Goal: Task Accomplishment & Management: Complete application form

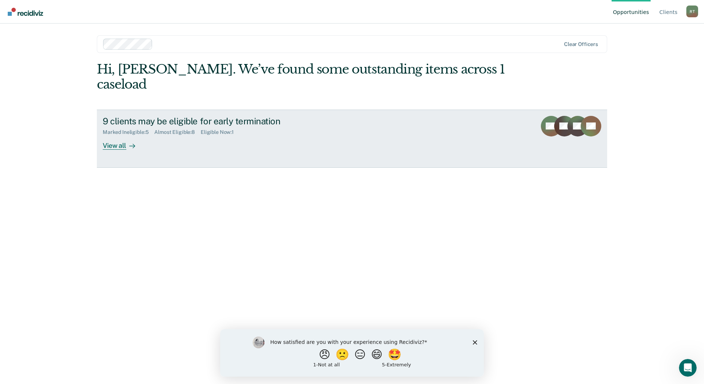
click at [148, 116] on div "9 clients may be eligible for early termination" at bounding box center [232, 121] width 258 height 11
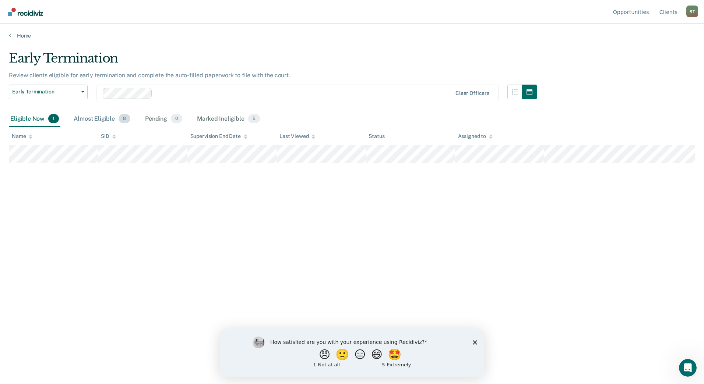
click at [104, 117] on div "Almost Eligible 8" at bounding box center [102, 119] width 60 height 16
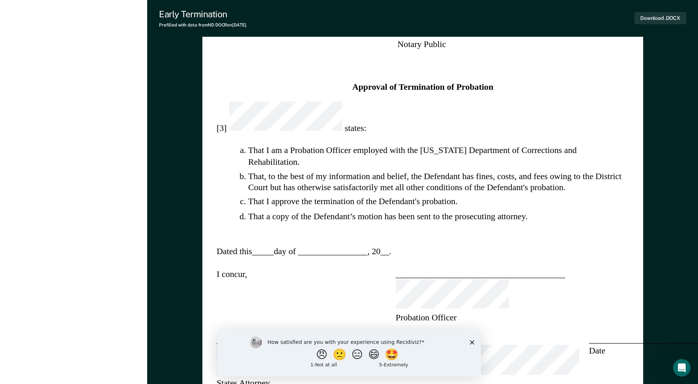
scroll to position [662, 0]
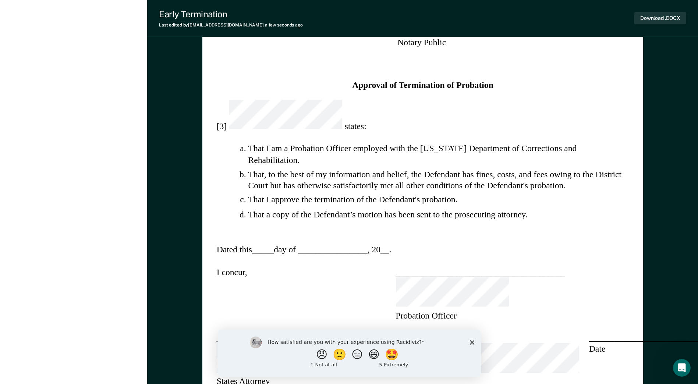
click at [314, 332] on section "_______________________________________ States Attorney" at bounding box center [397, 359] width 363 height 54
click at [298, 332] on section "_______________________________________ States Attorney" at bounding box center [397, 359] width 363 height 54
click at [449, 214] on div "STATE OF [US_STATE] ) COUNTY OF ) ss. , ) Plaintiff ) ) ) vs. ) ss. ) , ) [GEOG…" at bounding box center [422, 56] width 441 height 1303
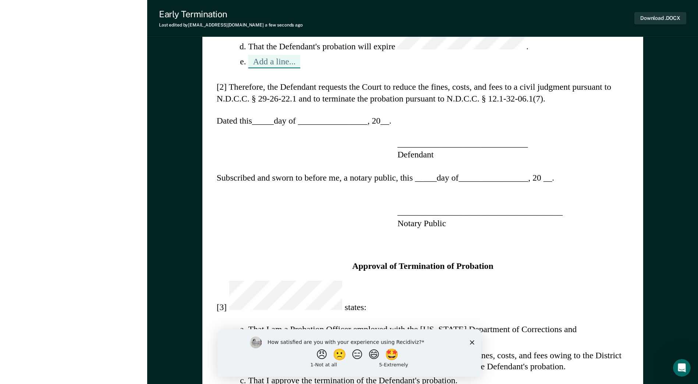
scroll to position [361, 0]
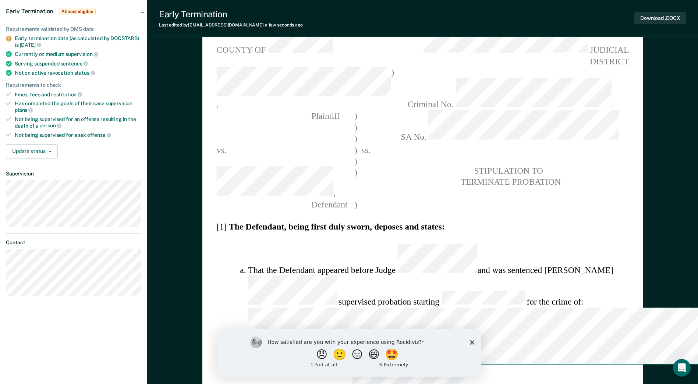
scroll to position [74, 0]
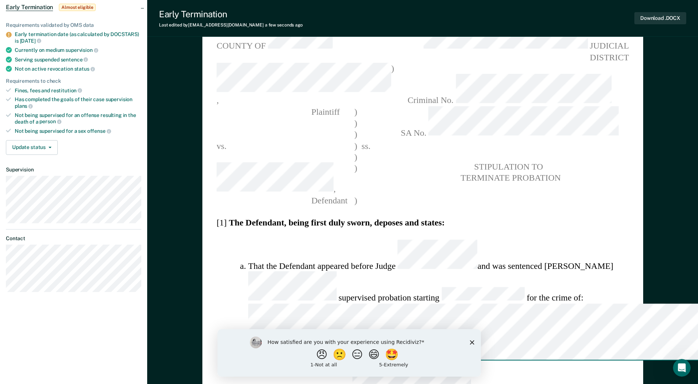
type textarea "x"
type textarea "T"
type textarea "x"
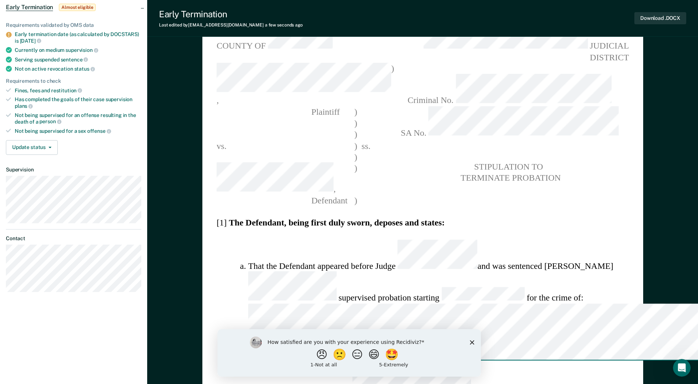
type textarea "Th"
type textarea "x"
type textarea "Tha"
type textarea "x"
type textarea "That"
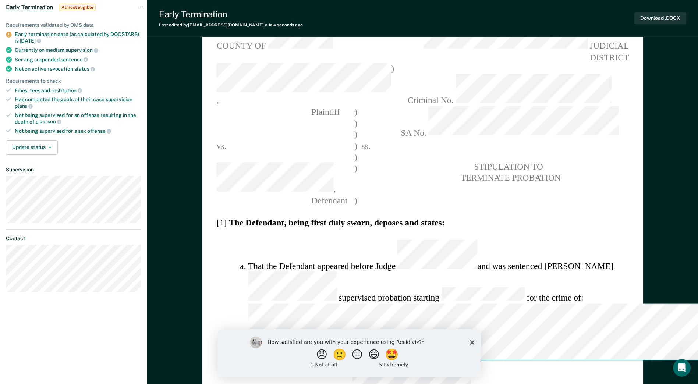
type textarea "x"
type textarea "That"
type textarea "x"
type textarea "That P"
type textarea "x"
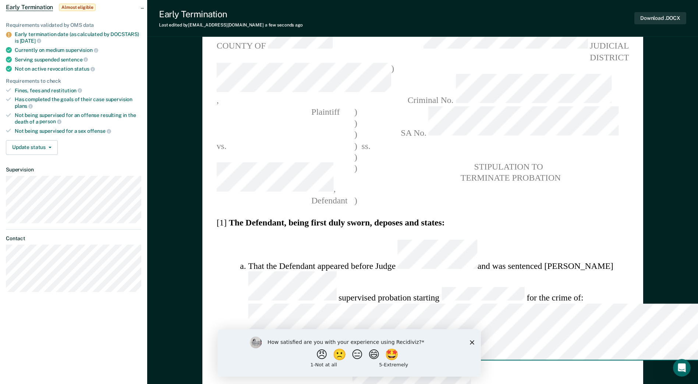
type textarea "That"
type textarea "x"
type textarea "That t"
type textarea "x"
type textarea "That th"
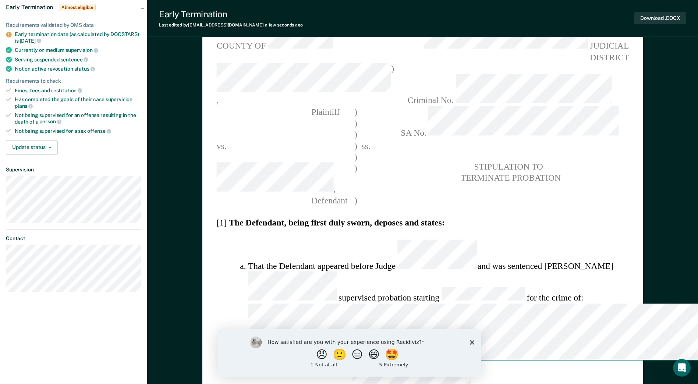
type textarea "x"
type textarea "That the"
type textarea "x"
type textarea "That the"
type textarea "x"
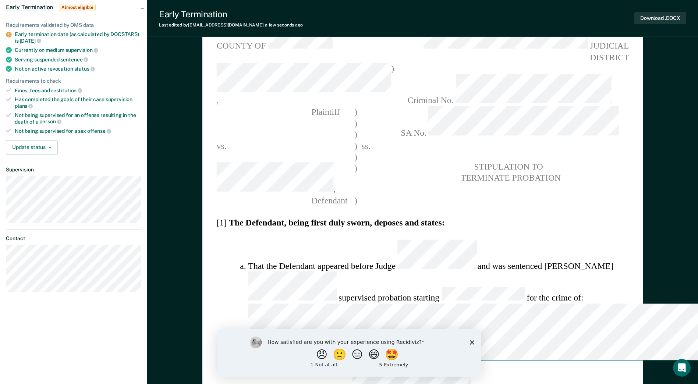
type textarea "That the p"
type textarea "x"
type textarea "That the pr"
type textarea "x"
type textarea "That the pro"
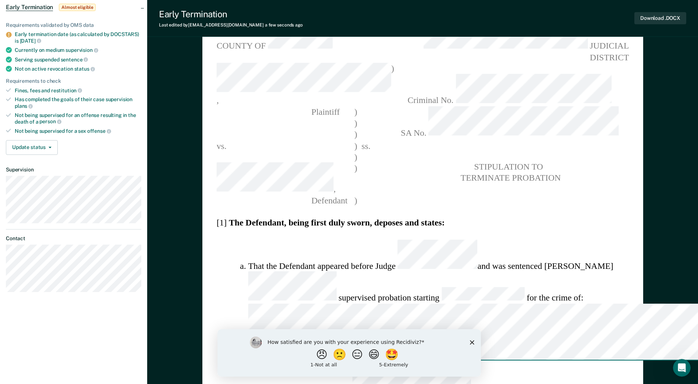
type textarea "x"
type textarea "That the prob"
type textarea "x"
type textarea "That the proba"
type textarea "x"
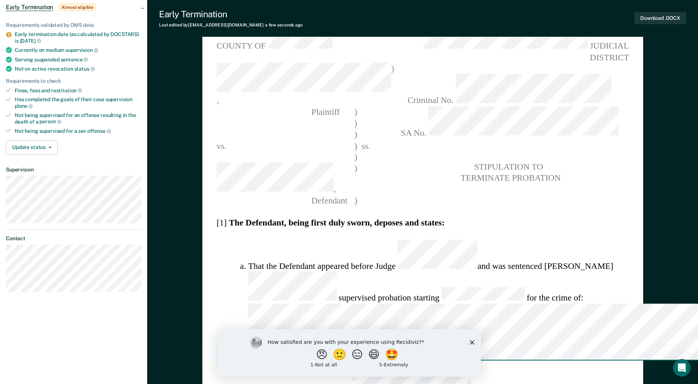
type textarea "That the probat"
type textarea "x"
type textarea "That the probati"
type textarea "x"
type textarea "That the probatio"
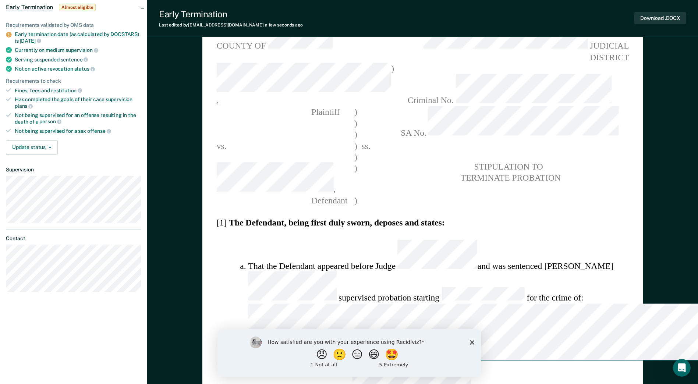
type textarea "x"
type textarea "That the probation"
type textarea "x"
type textarea "That the probation"
type textarea "x"
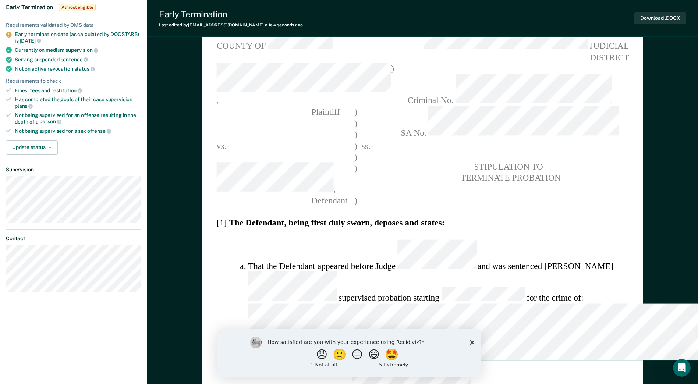
type textarea "That the probation O"
type textarea "x"
type textarea "That the probation Of"
type textarea "x"
type textarea "That the probation Off"
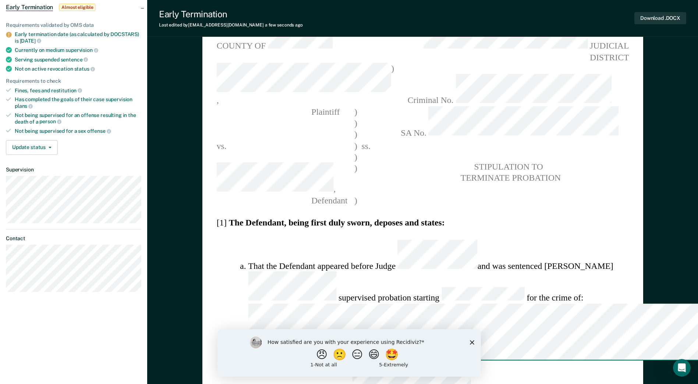
type textarea "x"
type textarea "That the probation Offi"
type textarea "x"
type textarea "That the probation Offic"
type textarea "x"
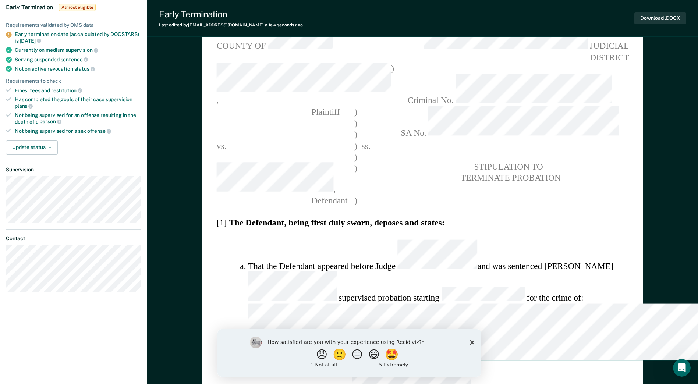
type textarea "That the probation Office"
type textarea "x"
type textarea "That the probation Officer"
type textarea "x"
type textarea "That the probation Officer"
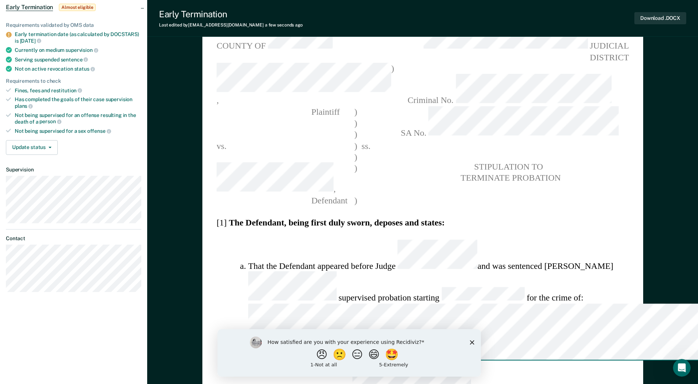
type textarea "x"
type textarea "That the probation Officer w"
type textarea "x"
type textarea "That the probation Officer wa"
type textarea "x"
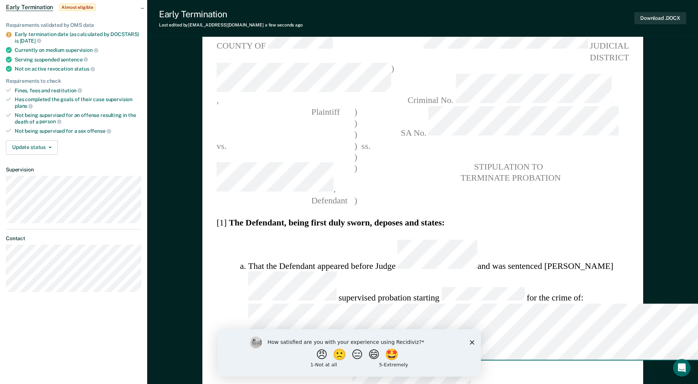
type textarea "That the probation Officer was"
type textarea "x"
type textarea "That the probation Officer was"
type textarea "x"
type textarea "That the probation Officer was i"
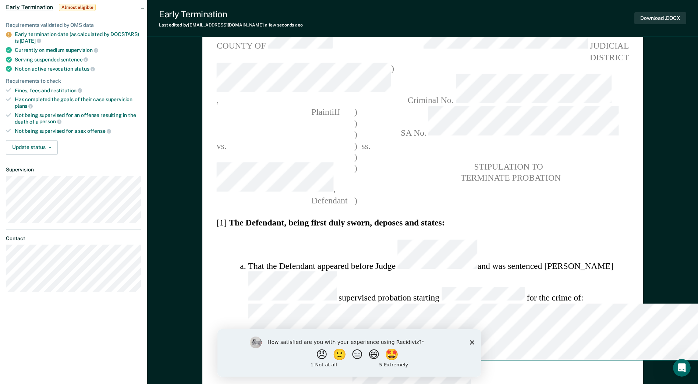
type textarea "x"
type textarea "That the probation Officer was in"
type textarea "x"
type textarea "That the probation Officer was inf"
type textarea "x"
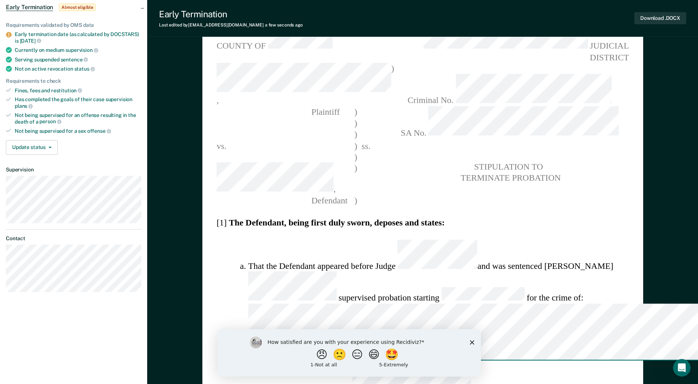
type textarea "That the probation Officer was info"
type textarea "x"
type textarea "That the probation Officer was infor"
type textarea "x"
type textarea "That the probation Officer was inform"
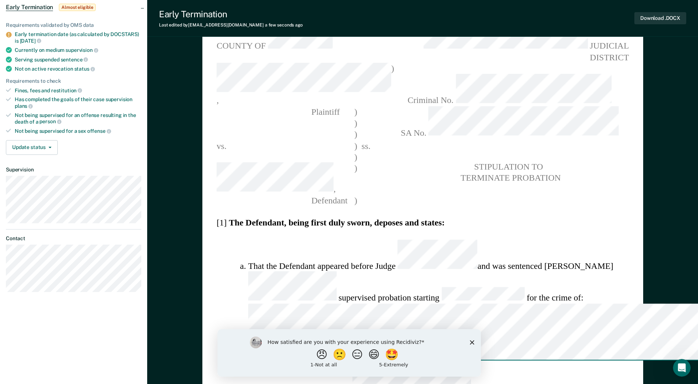
type textarea "x"
type textarea "That the probation Officer was informe"
type textarea "x"
type textarea "That the probation Officer was informed"
type textarea "x"
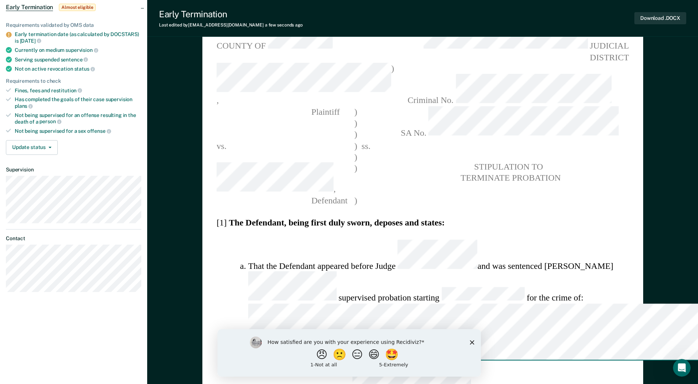
type textarea "That the probation Officer was informed"
type textarea "x"
type textarea "That the probation Officer was informed b"
type textarea "x"
type textarea "That the probation Officer was informed by"
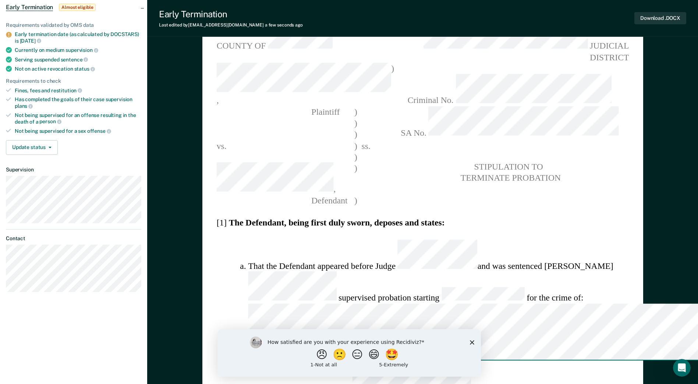
type textarea "x"
type textarea "That the probation Officer was informed by"
type textarea "x"
type textarea "That the probation Officer was informed by t"
type textarea "x"
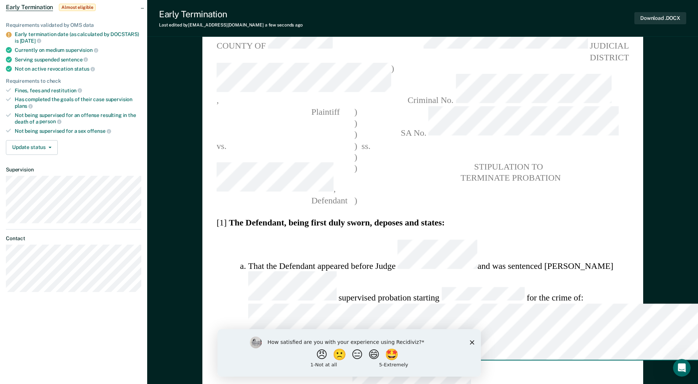
type textarea "That the probation Officer was informed by th"
type textarea "x"
type textarea "That the probation Officer was informed by the"
type textarea "x"
type textarea "That the probation Officer was informed by the"
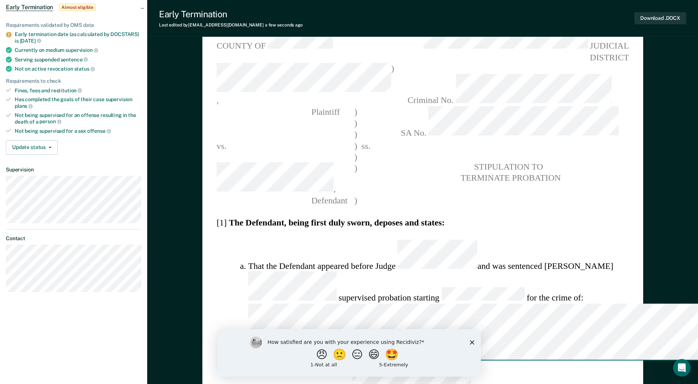
type textarea "x"
type textarea "That the probation Officer was informed by the S"
type textarea "x"
type textarea "That the probation Officer was informed by the St"
type textarea "x"
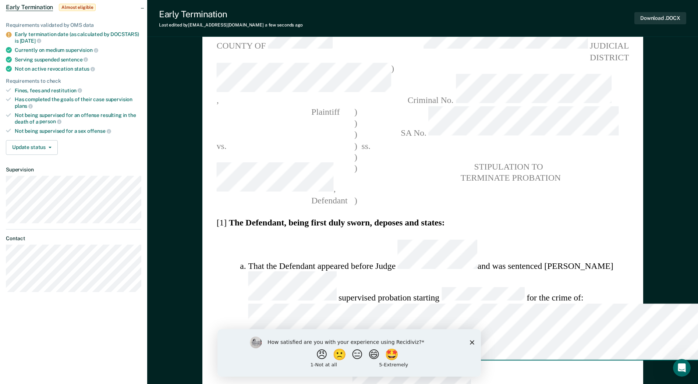
type textarea "That the probation Officer was informed by the Sta"
type textarea "x"
type textarea "That the probation Officer was informed by the Stat"
type textarea "x"
type textarea "That the probation Officer was informed by the State"
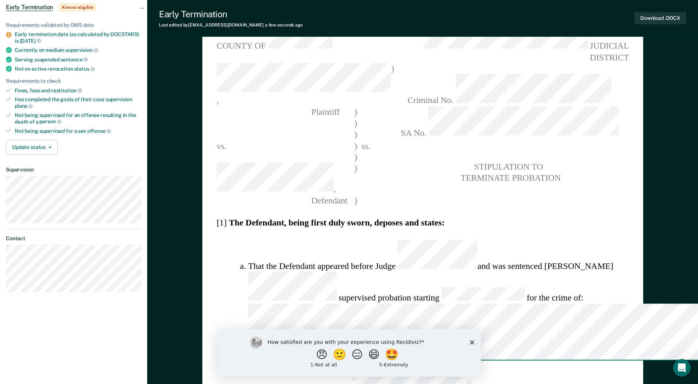
type textarea "x"
type textarea "That the probation Officer was informed by the State'"
type textarea "x"
type textarea "That the probation Officer was informed by the State's"
type textarea "x"
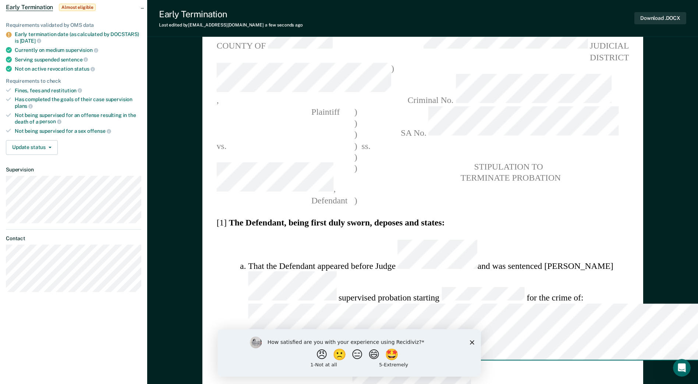
type textarea "That the probation Officer was informed by the State's"
type textarea "x"
type textarea "That the probation Officer was informed by the State's A"
type textarea "x"
type textarea "That the probation Officer was informed by the State's At"
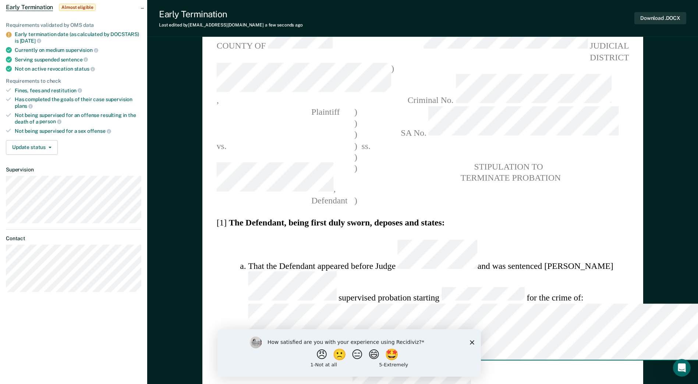
type textarea "x"
type textarea "That the probation Officer was informed by the State's Att"
type textarea "x"
type textarea "That the probation Officer was informed by the State's Atto"
type textarea "x"
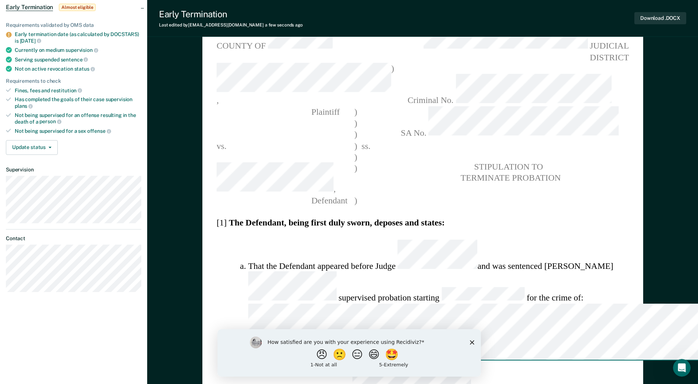
type textarea "That the probation Officer was informed by the State's Attor"
type textarea "x"
type textarea "That the probation Officer was informed by the State's Attorn"
type textarea "x"
type textarea "That the probation Officer was informed by the State's Attorne"
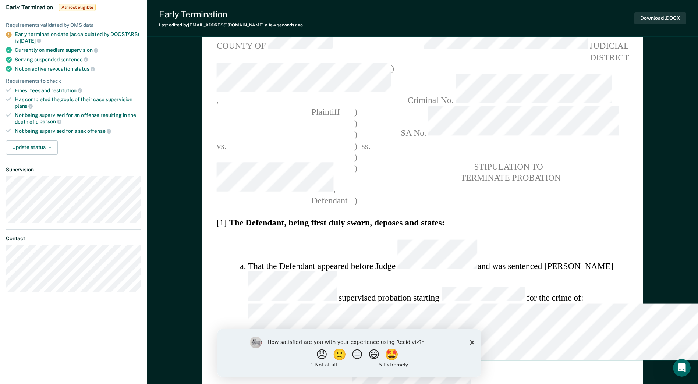
type textarea "x"
type textarea "That the probation Officer was informed by the State's Attorney"
type textarea "x"
type textarea "That the probation Officer was informed by the State's Attorneys"
type textarea "x"
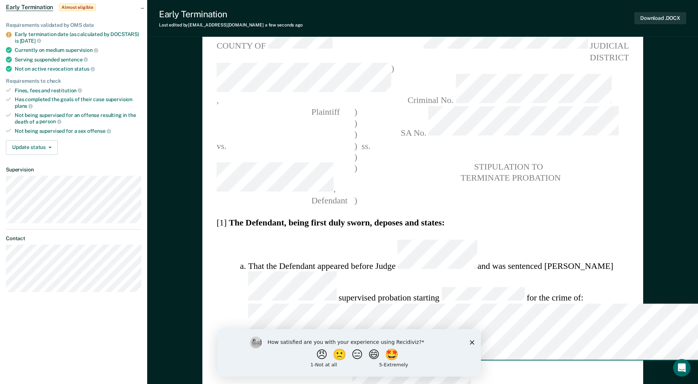
type textarea "That the probation Officer was informed by the State's Attorneys"
type textarea "x"
type textarea "That the probation Officer was informed by the State's Attorneys o"
type textarea "x"
type textarea "That the probation Officer was informed by the State's Attorneys of"
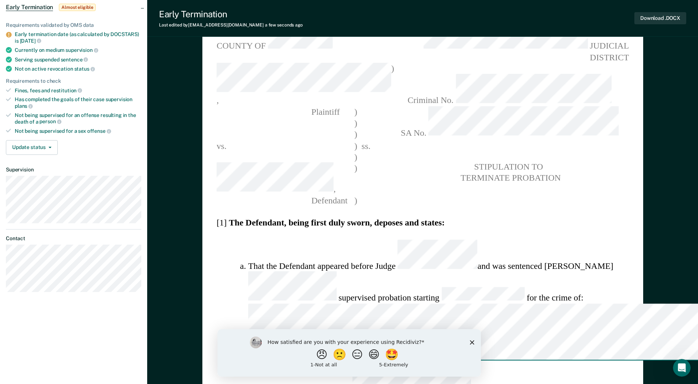
type textarea "x"
type textarea "That the probation Officer was informed by the State's Attorneys off"
type textarea "x"
type textarea "That the probation Officer was informed by the State's Attorneys offi"
type textarea "x"
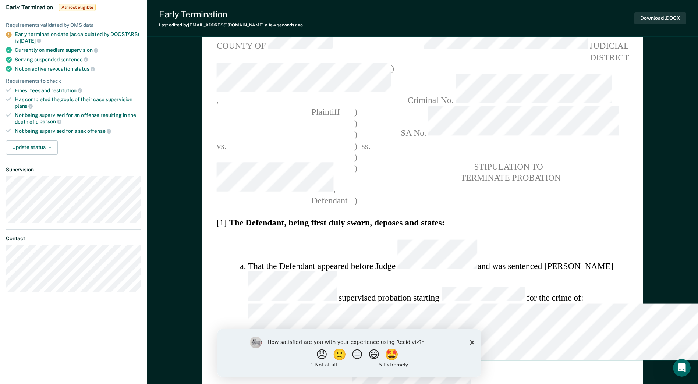
type textarea "That the probation Officer was informed by the State's Attorneys offic"
type textarea "x"
type textarea "That the probation Officer was informed by the State's Attorneys office"
type textarea "x"
type textarea "That the probation Officer was informed by the State's Attorneys office t"
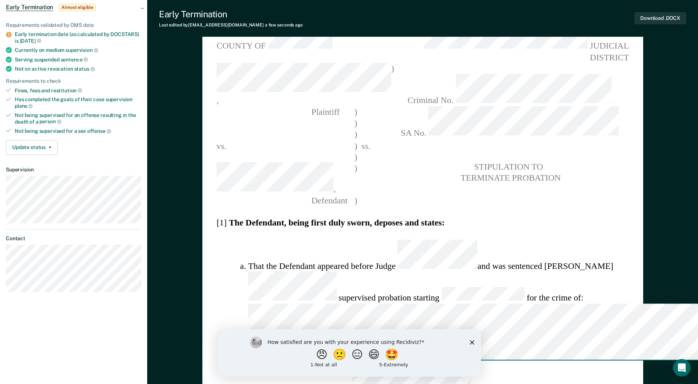
type textarea "x"
type textarea "That the probation Officer was informed by the State's Attorneys office th"
type textarea "x"
type textarea "That the probation Officer was informed by the State's Attorneys office the"
type textarea "x"
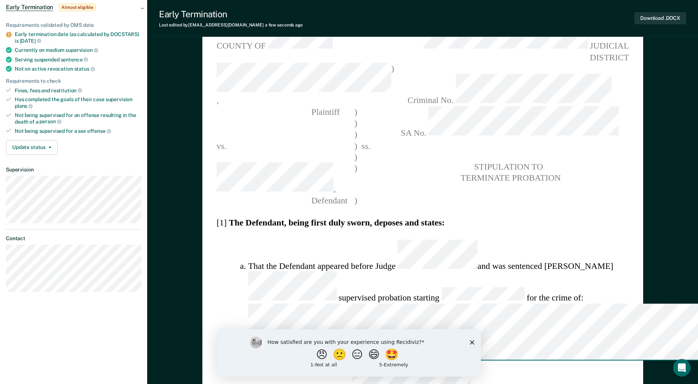
type textarea "That the probation Officer was informed by the State's Attorneys office the"
type textarea "x"
type textarea "That the probation Officer was informed by the State's Attorneys office the t"
type textarea "x"
type textarea "That the probation Officer was informed by the State's Attorneys office the th"
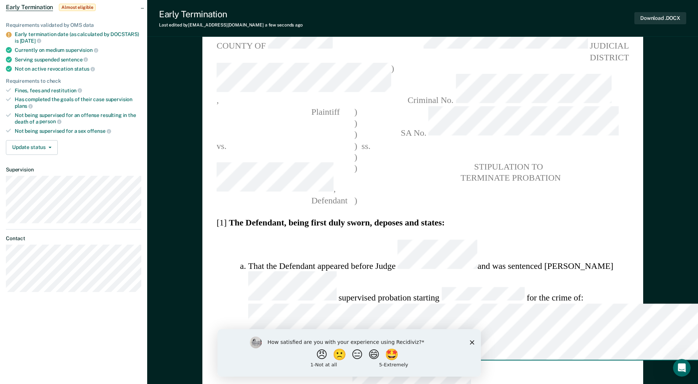
type textarea "x"
type textarea "That the probation Officer was informed by the State's Attorneys office the the"
type textarea "x"
type textarea "That the probation Officer was informed by the State's Attorneys office the the"
type textarea "x"
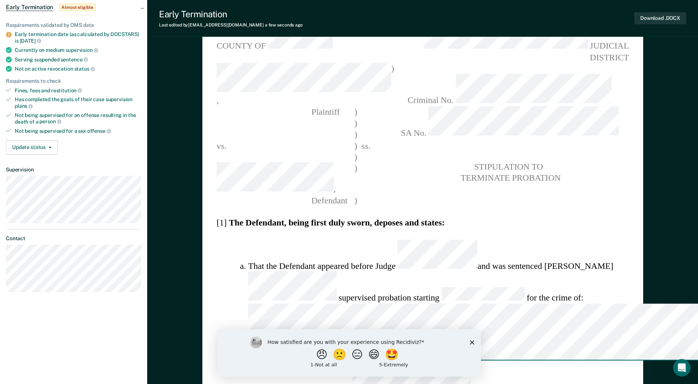
type textarea "That the probation Officer was informed by the State's Attorneys office the the…"
type textarea "x"
type textarea "That the probation Officer was informed by the State's Attorneys office the the…"
type textarea "x"
type textarea "That the probation Officer was informed by the State's Attorneys office the the…"
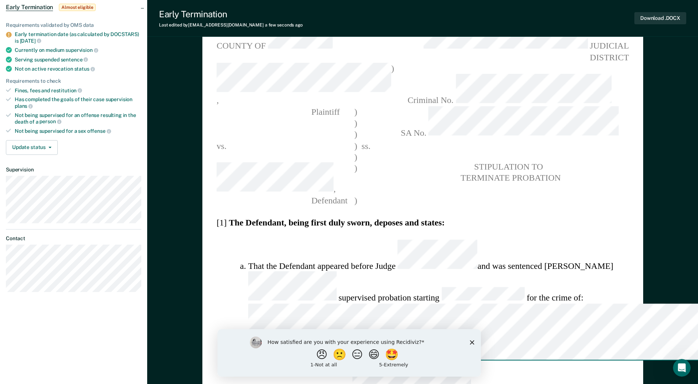
type textarea "x"
type textarea "That the probation Officer was informed by the State's Attorneys office the the…"
type textarea "x"
type textarea "That the probation Officer was informed by the State's Attorneys office the the…"
type textarea "x"
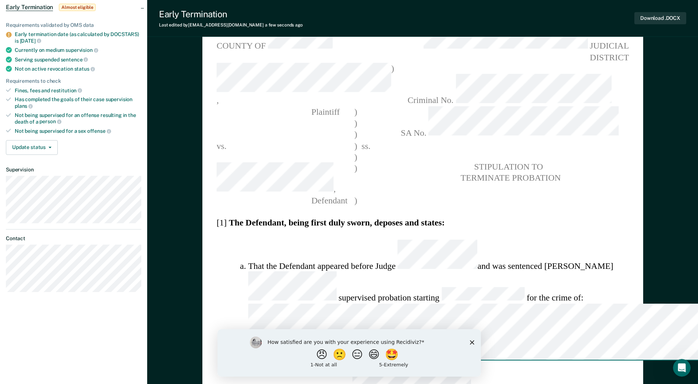
type textarea "That the probation Officer was informed by the State's Attorneys office the the…"
type textarea "x"
type textarea "That the probation Officer was informed by the State's Attorneys office the the…"
type textarea "x"
type textarea "That the probation Officer was informed by the State's Attorneys office the the…"
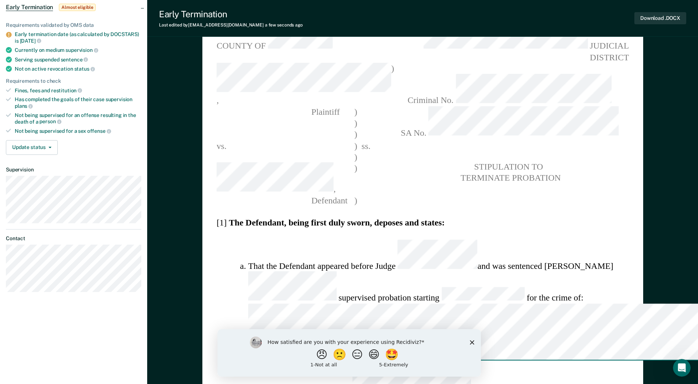
type textarea "x"
type textarea "That the probation Officer was informed by the State's Attorneys office the the…"
type textarea "x"
type textarea "That the probation Officer was informed by the State's Attorneys office the the…"
type textarea "x"
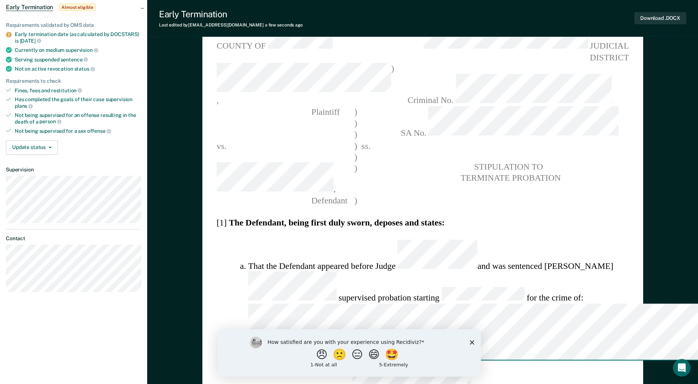
type textarea "That the probation Officer was informed by the State's Attorneys office the the…"
type textarea "x"
type textarea "That the probation Officer was informed by the State's Attorneys office the the…"
type textarea "x"
type textarea "That the probation Officer was informed by the State's Attorneys office the the…"
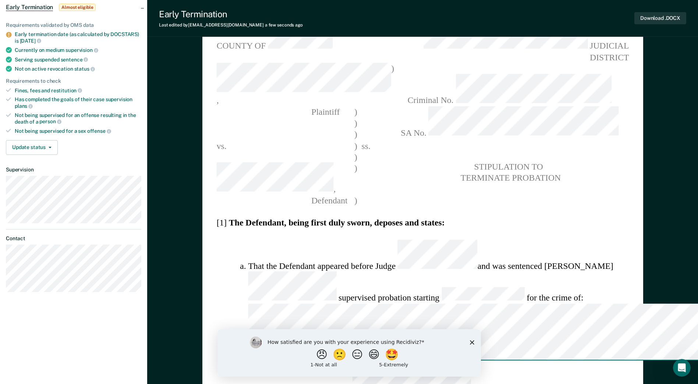
type textarea "x"
type textarea "That the probation Officer was informed by the State's Attorneys office the the…"
type textarea "x"
type textarea "That the probation Officer was informed by the State's Attorneys office the the…"
type textarea "x"
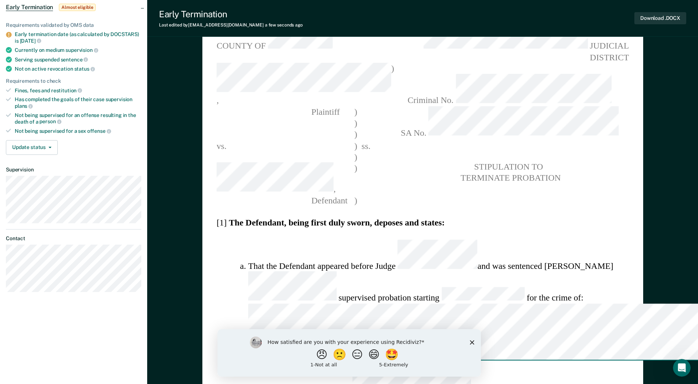
type textarea "That the probation Officer was informed by the State's Attorneys office the vic…"
type textarea "x"
type textarea "That the probation Officer was informed by the State's Attorneys office the vic…"
type textarea "x"
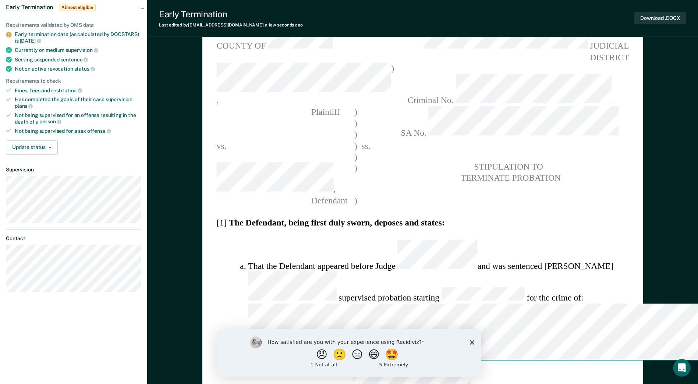
type textarea "That the probation Officer was informed by the State's Attorneys office the vic…"
type textarea "x"
type textarea "That the probation Officer was informed by the State's Attorneys office the vic…"
drag, startPoint x: 366, startPoint y: 304, endPoint x: 252, endPoint y: 290, distance: 115.0
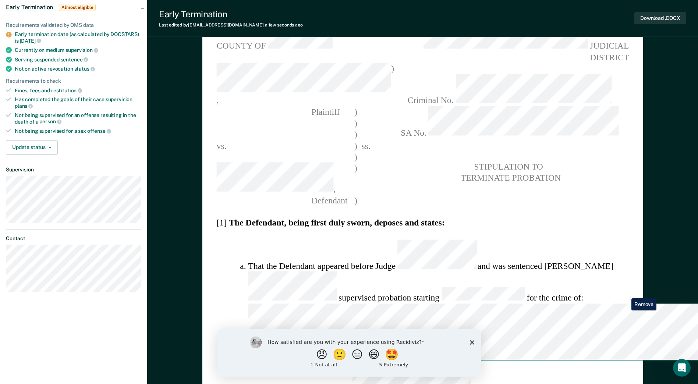
click at [652, 19] on button "Download .DOCX" at bounding box center [660, 18] width 52 height 12
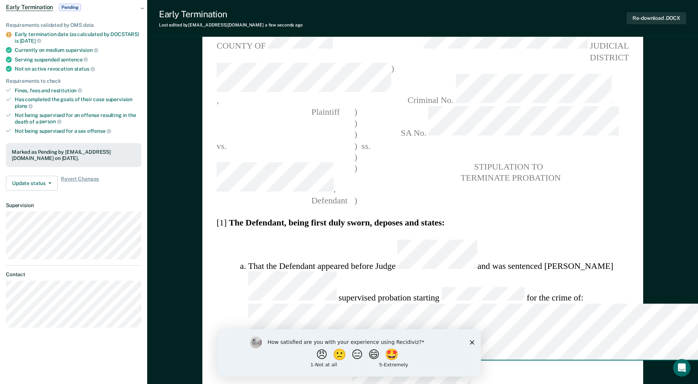
click at [68, 6] on span "Pending" at bounding box center [70, 7] width 22 height 7
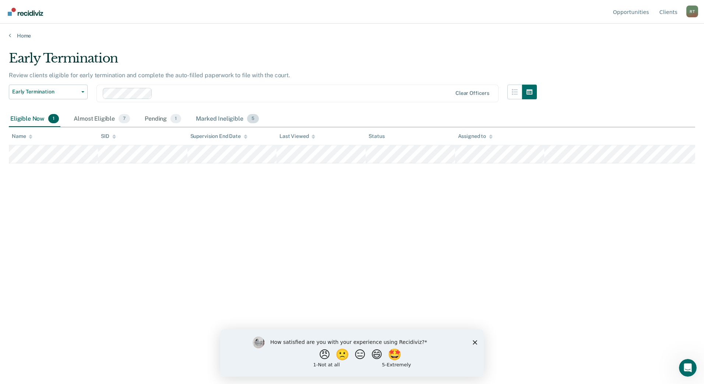
click at [207, 116] on div "Marked Ineligible 5" at bounding box center [227, 119] width 66 height 16
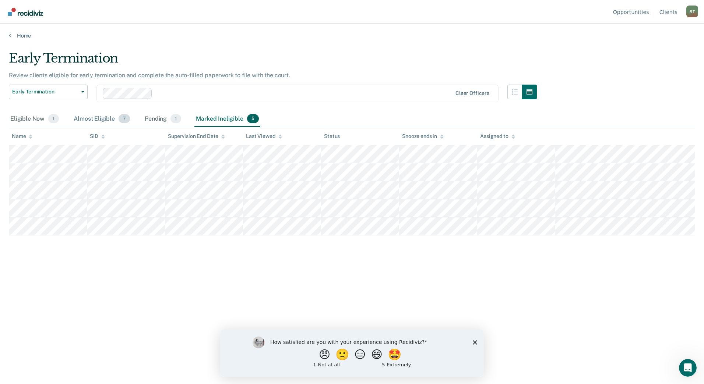
click at [96, 118] on div "Almost Eligible 7" at bounding box center [101, 119] width 59 height 16
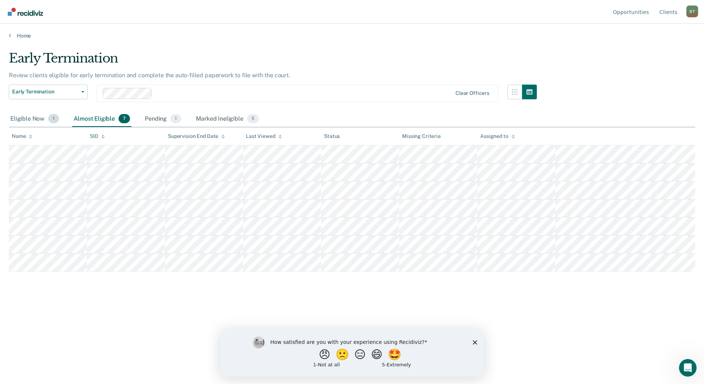
click at [42, 120] on div "Eligible Now 1" at bounding box center [35, 119] width 52 height 16
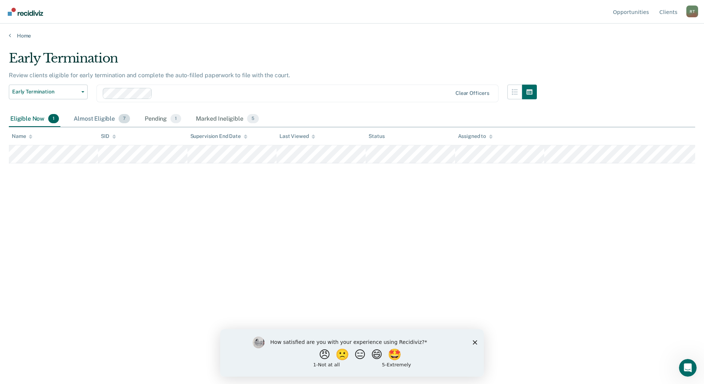
click at [100, 116] on div "Almost Eligible 7" at bounding box center [101, 119] width 59 height 16
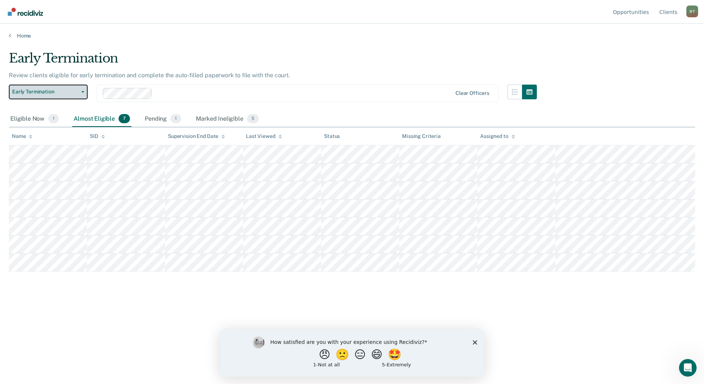
click at [84, 96] on button "Early Termination" at bounding box center [48, 92] width 79 height 15
click at [158, 120] on div "Pending 1" at bounding box center [162, 119] width 39 height 16
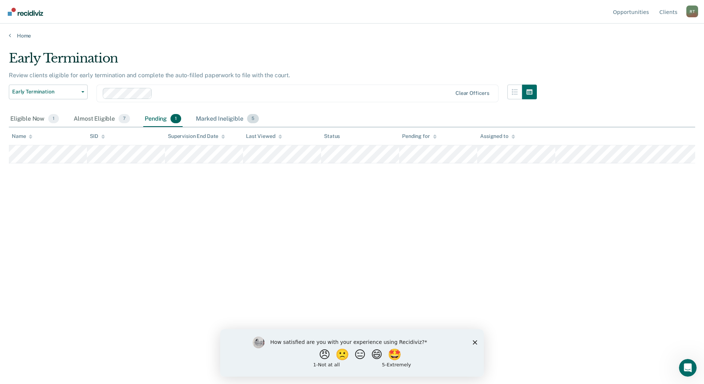
click at [219, 120] on div "Marked Ineligible 5" at bounding box center [227, 119] width 66 height 16
